Goal: Task Accomplishment & Management: Use online tool/utility

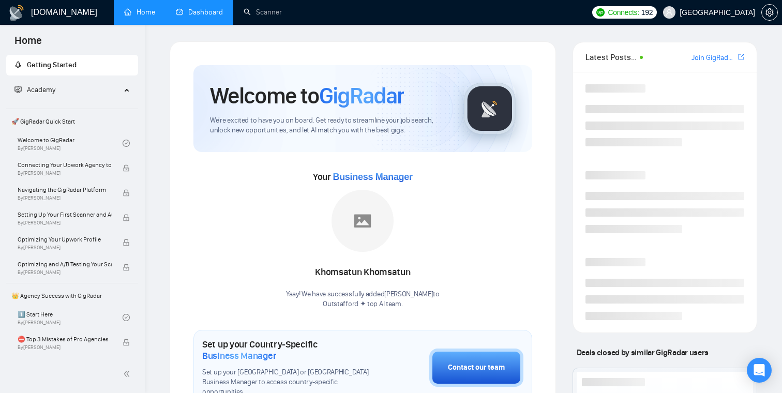
click at [215, 17] on link "Dashboard" at bounding box center [199, 12] width 47 height 9
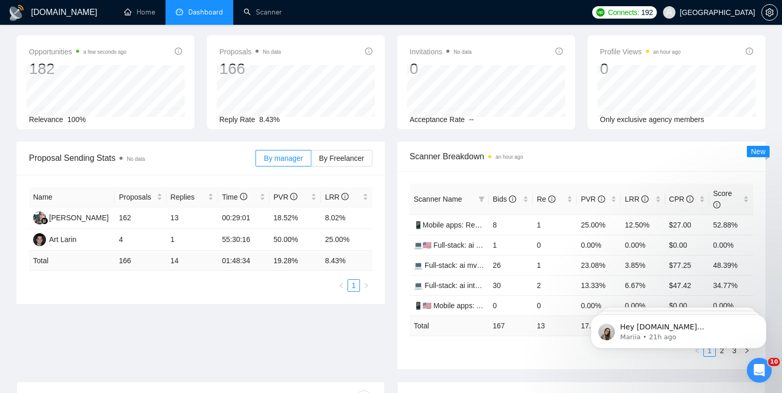
scroll to position [44, 0]
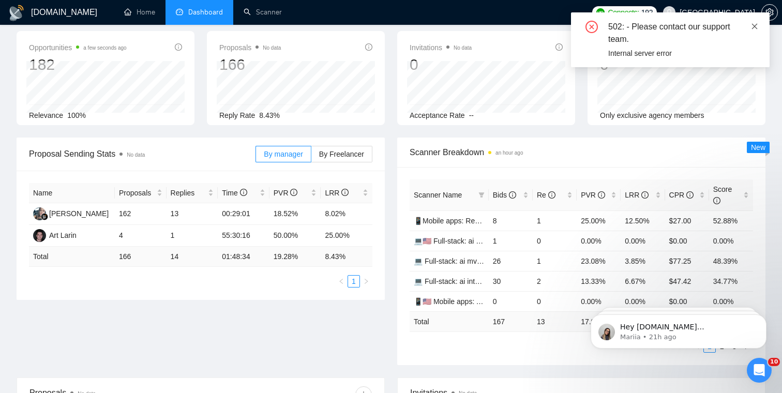
click at [753, 27] on icon "close" at bounding box center [755, 26] width 6 height 6
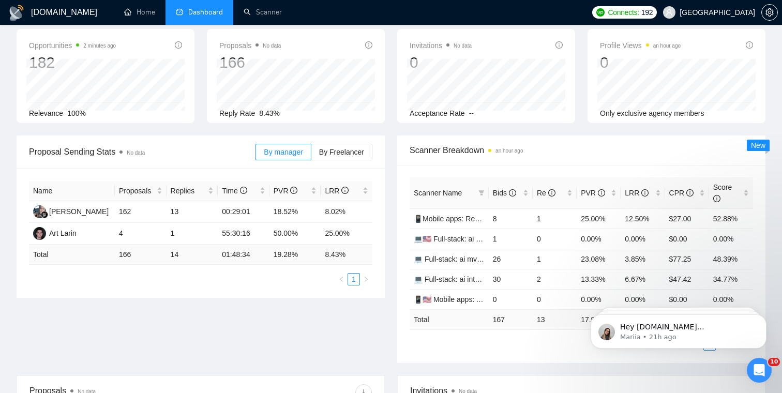
scroll to position [0, 0]
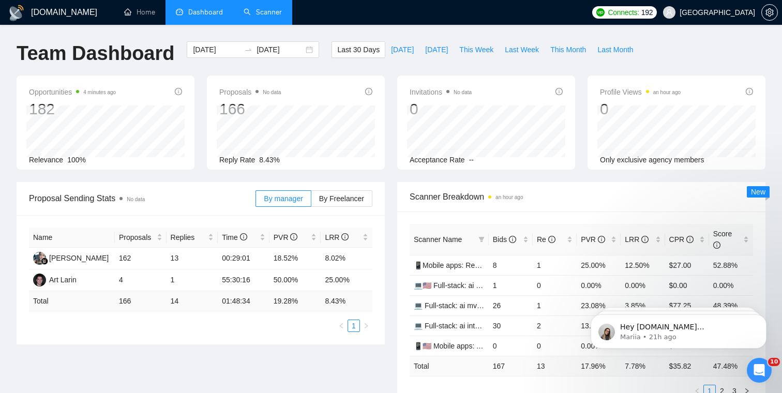
click at [271, 8] on link "Scanner" at bounding box center [263, 12] width 38 height 9
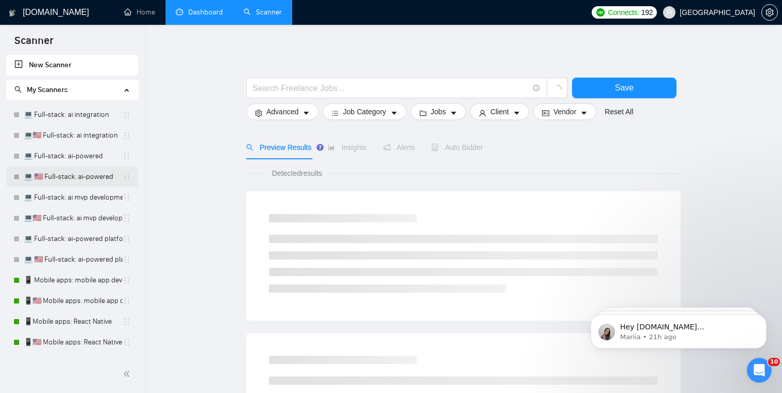
click at [69, 177] on link "💻 🇺🇸 Full-stack: ai-powered" at bounding box center [73, 177] width 99 height 21
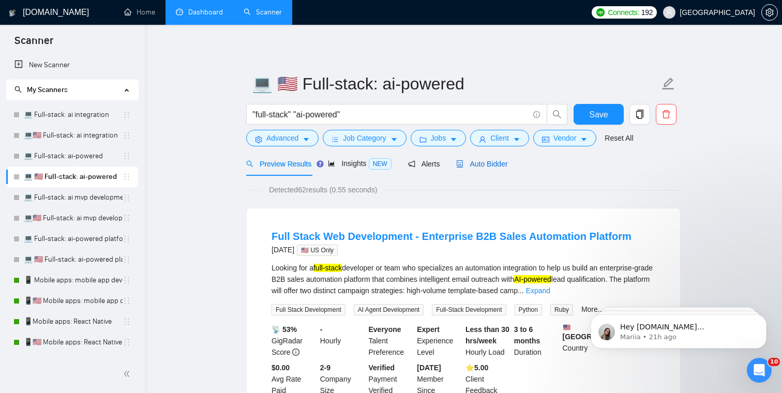
click at [471, 163] on span "Auto Bidder" at bounding box center [481, 164] width 51 height 8
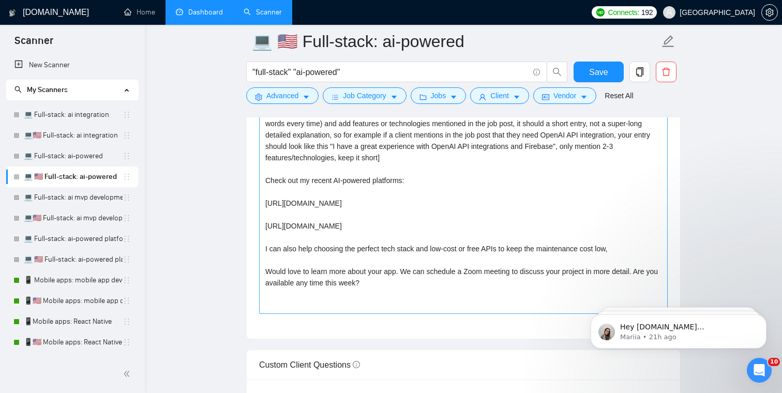
scroll to position [1208, 0]
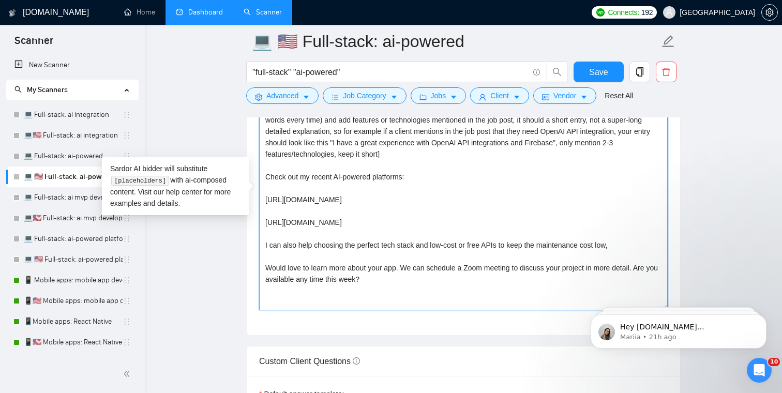
drag, startPoint x: 520, startPoint y: 223, endPoint x: 265, endPoint y: 180, distance: 258.2
click at [265, 180] on textarea "Hey, I’m a senior full-stack developer and [analyze the job post and start with…" at bounding box center [463, 194] width 409 height 233
